Goal: Book appointment/travel/reservation

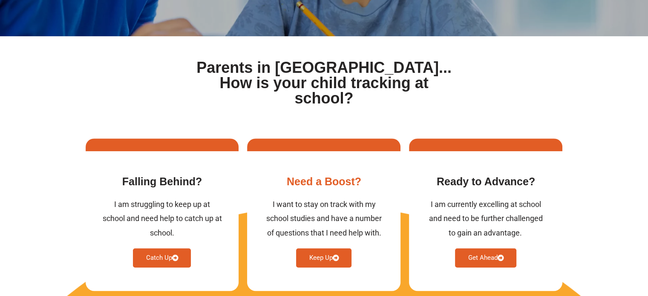
scroll to position [383, 0]
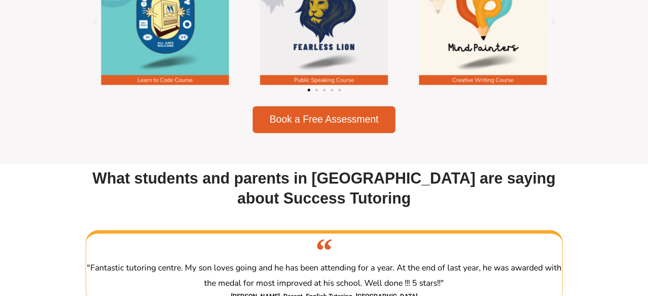
scroll to position [1278, 0]
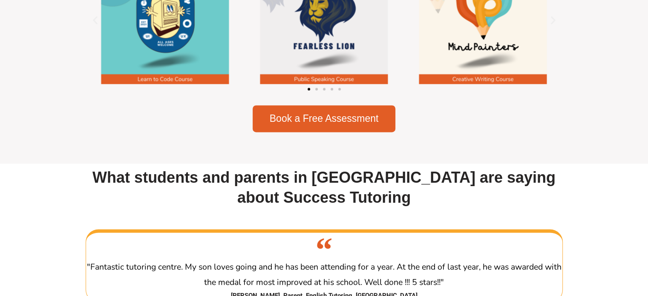
click at [318, 92] on div "Image Carousel" at bounding box center [324, 89] width 477 height 12
click at [317, 90] on span "Go to slide 2" at bounding box center [316, 89] width 3 height 3
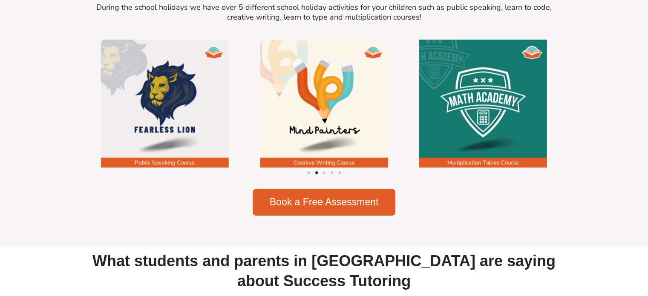
scroll to position [1193, 0]
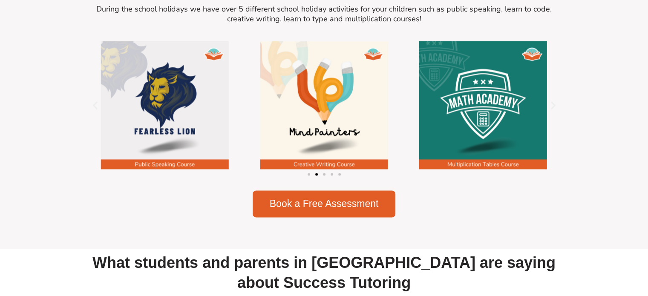
click at [325, 180] on div "Image Carousel" at bounding box center [324, 174] width 477 height 12
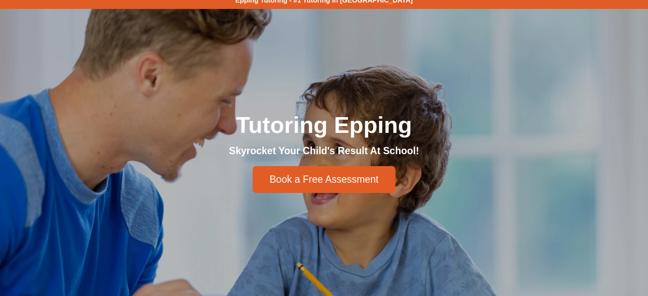
scroll to position [0, 0]
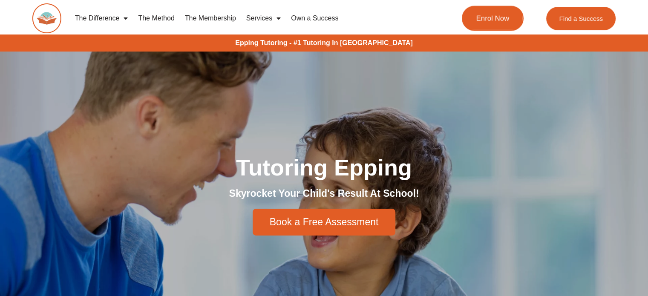
click at [496, 15] on span "Enrol Now" at bounding box center [492, 18] width 33 height 7
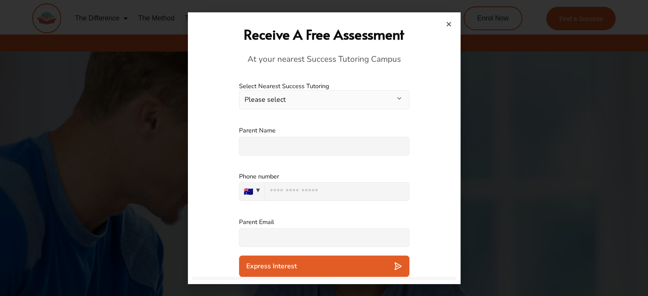
click at [452, 20] on div "Receive A Free Assessment At your nearest Success Tutoring Campus" at bounding box center [324, 45] width 264 height 57
click at [448, 23] on icon "Close" at bounding box center [449, 24] width 6 height 6
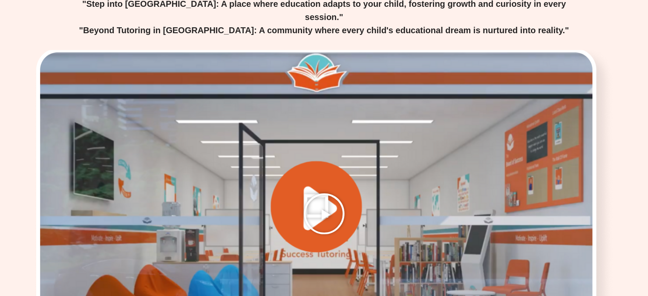
scroll to position [1191, 0]
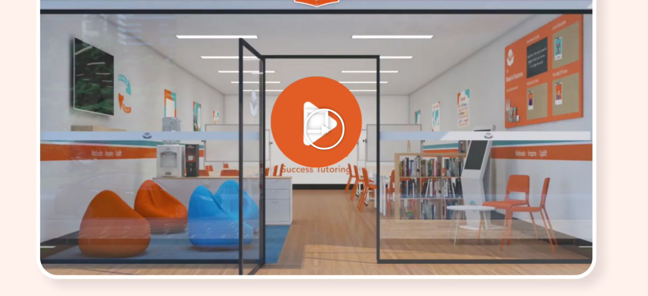
click at [320, 108] on icon "Play Video" at bounding box center [324, 129] width 43 height 43
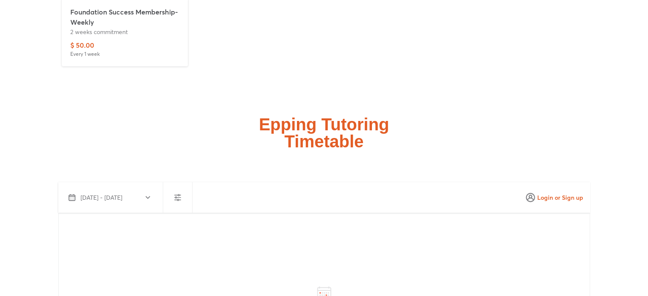
scroll to position [2128, 0]
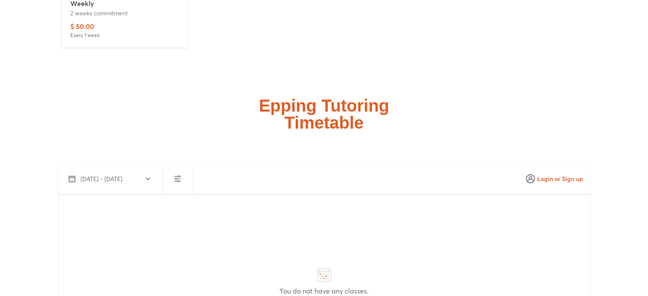
click at [144, 176] on icon "button" at bounding box center [147, 179] width 7 height 7
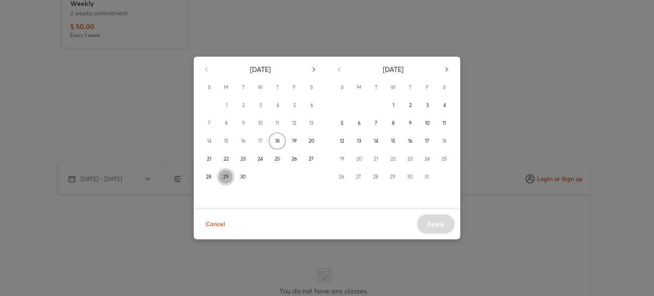
click at [229, 177] on button "29" at bounding box center [225, 176] width 17 height 17
click at [143, 205] on div "September 2025 S M T W T F S 1 2 3 4 5 6 7 8 9 10 11 12 13 14 15 16 17 18 19 20…" at bounding box center [327, 148] width 654 height 296
click at [435, 225] on div "Cancel Apply" at bounding box center [327, 224] width 267 height 32
click at [519, 170] on div "September 2025 S M T W T F S 1 2 3 4 5 6 7 8 9 10 11 12 13 14 15 16 17 18 19 20…" at bounding box center [327, 148] width 654 height 296
click at [489, 59] on div "September 2025 S M T W T F S 1 2 3 4 5 6 7 8 9 10 11 12 13 14 15 16 17 18 19 20…" at bounding box center [327, 148] width 654 height 296
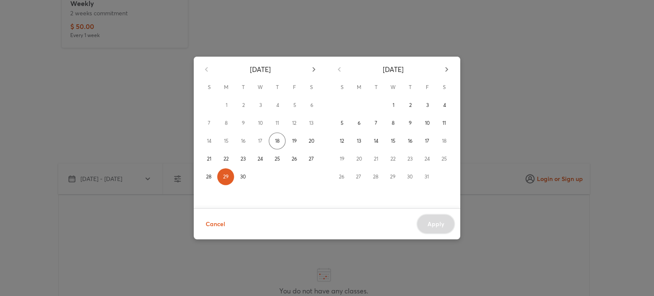
click at [524, 63] on div "September 2025 S M T W T F S 1 2 3 4 5 6 7 8 9 10 11 12 13 14 15 16 17 18 19 20…" at bounding box center [327, 148] width 654 height 296
click at [109, 136] on div "September 2025 S M T W T F S 1 2 3 4 5 6 7 8 9 10 11 12 13 14 15 16 17 18 19 20…" at bounding box center [327, 148] width 654 height 296
click at [144, 131] on div "September 2025 S M T W T F S 1 2 3 4 5 6 7 8 9 10 11 12 13 14 15 16 17 18 19 20…" at bounding box center [327, 148] width 654 height 296
click at [281, 143] on button "18" at bounding box center [277, 140] width 17 height 17
click at [275, 138] on span "18" at bounding box center [277, 141] width 5 height 9
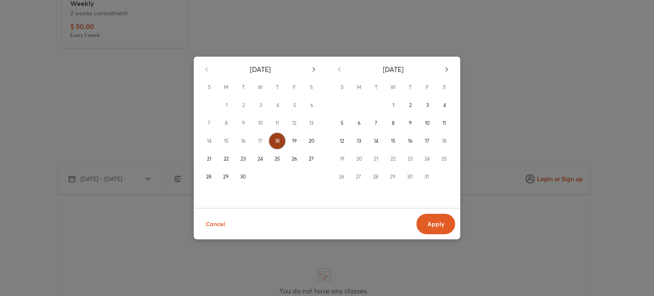
click at [275, 138] on span "18" at bounding box center [277, 141] width 5 height 9
click at [429, 224] on span "Apply" at bounding box center [436, 224] width 17 height 9
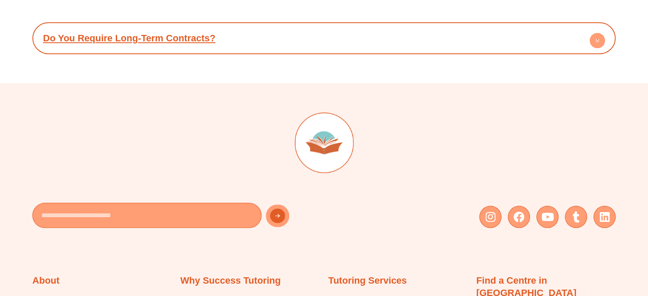
scroll to position [4046, 0]
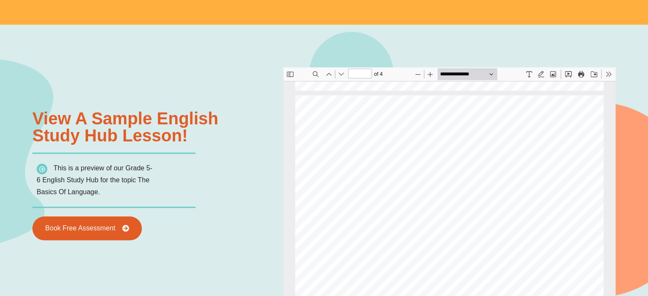
scroll to position [809, 0]
type input "*"
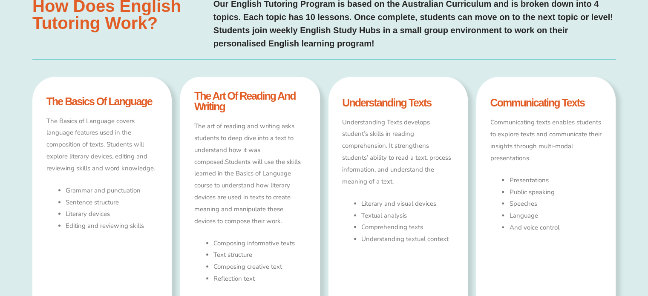
scroll to position [468, 0]
click at [130, 100] on h4 "the basics of language" at bounding box center [102, 102] width 112 height 11
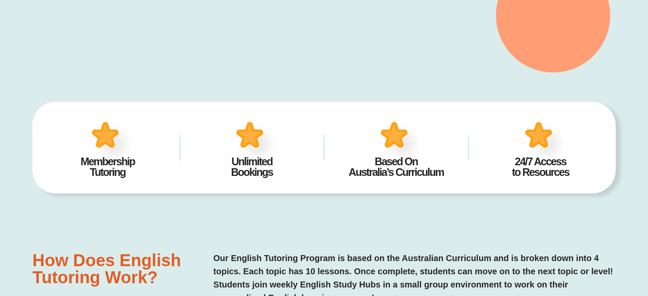
scroll to position [213, 0]
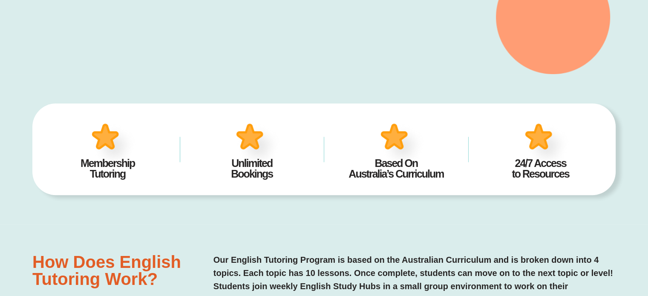
click at [391, 159] on h4 "Based On Australia’s Curriculum" at bounding box center [396, 168] width 118 height 21
click at [243, 139] on img at bounding box center [258, 145] width 53 height 52
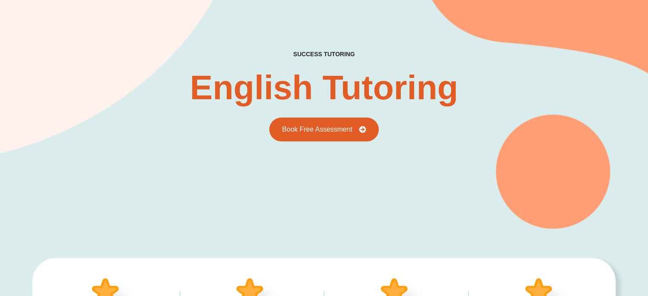
scroll to position [42, 0]
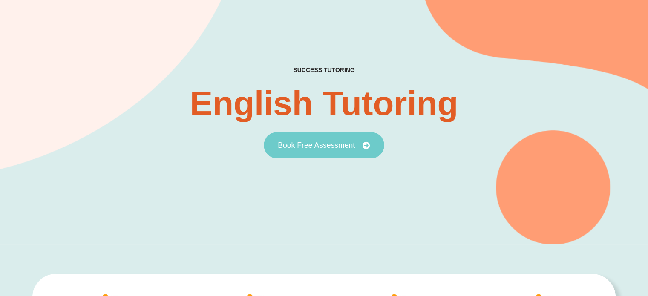
click at [311, 147] on span "Book Free Assessment" at bounding box center [316, 145] width 77 height 8
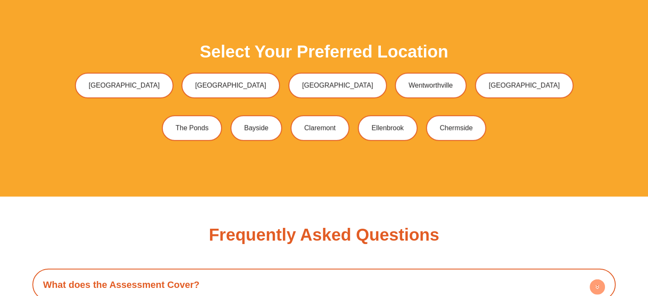
scroll to position [2258, 0]
